Goal: Task Accomplishment & Management: Use online tool/utility

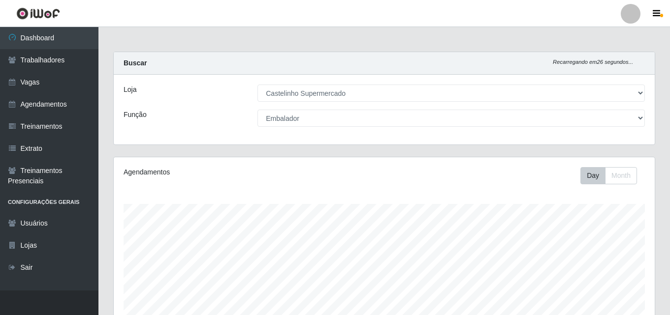
select select "377"
select select "1"
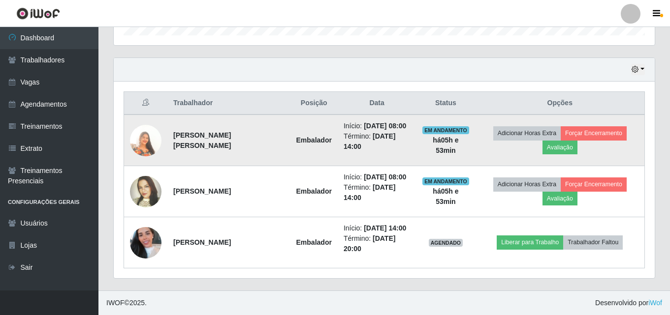
scroll to position [204, 541]
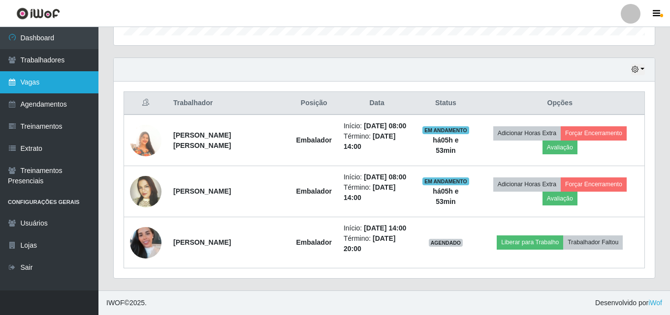
click at [23, 83] on link "Vagas" at bounding box center [49, 82] width 98 height 22
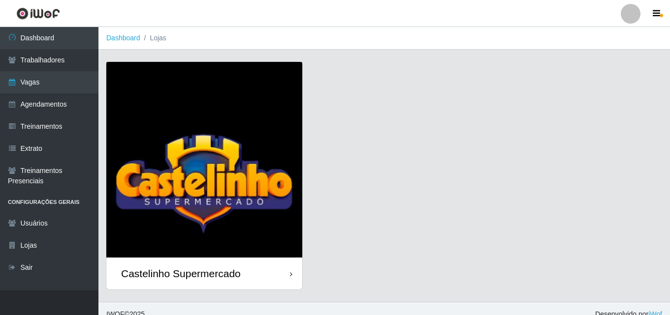
click at [168, 279] on div "Castelinho Supermercado" at bounding box center [181, 274] width 120 height 12
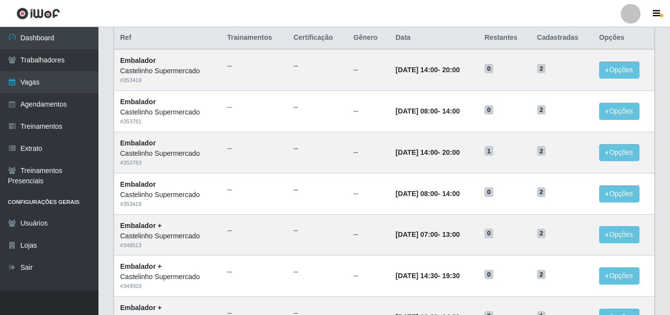
scroll to position [49, 0]
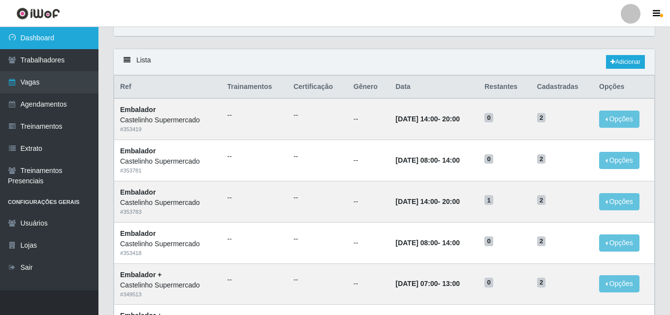
click at [40, 39] on link "Dashboard" at bounding box center [49, 38] width 98 height 22
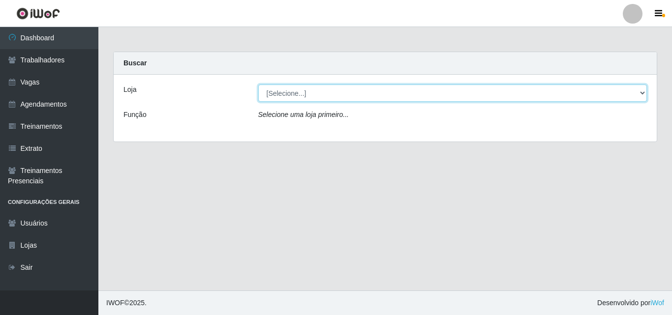
click at [295, 94] on select "[Selecione...] Castelinho Supermercado" at bounding box center [452, 93] width 389 height 17
select select "377"
click at [258, 85] on select "[Selecione...] Castelinho Supermercado" at bounding box center [452, 93] width 389 height 17
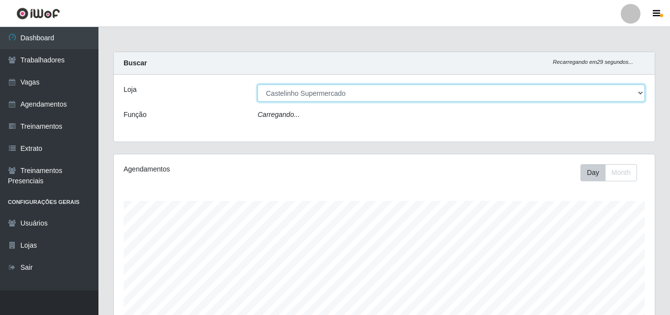
scroll to position [204, 541]
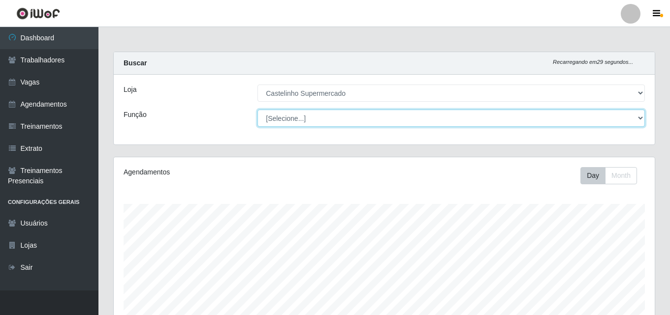
click at [287, 118] on select "[Selecione...] ASG ASG + ASG ++ Balconista de Açougue Balconista de Açougue + B…" at bounding box center [450, 118] width 387 height 17
select select "1"
click at [257, 110] on select "[Selecione...] ASG ASG + ASG ++ Balconista de Açougue Balconista de Açougue + B…" at bounding box center [450, 118] width 387 height 17
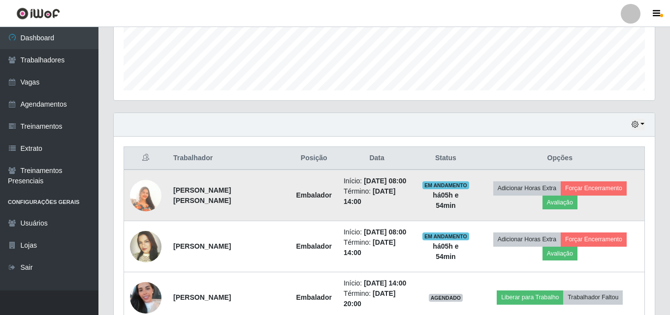
scroll to position [316, 0]
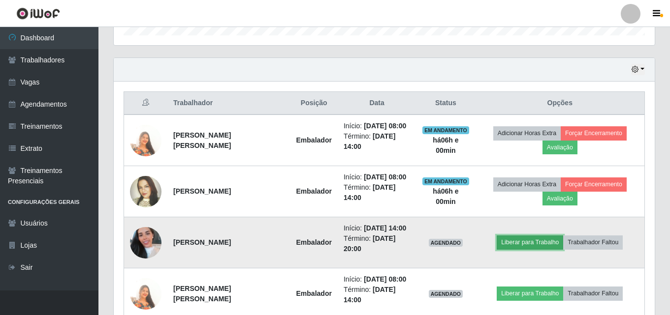
click at [504, 242] on button "Liberar para Trabalho" at bounding box center [529, 243] width 66 height 14
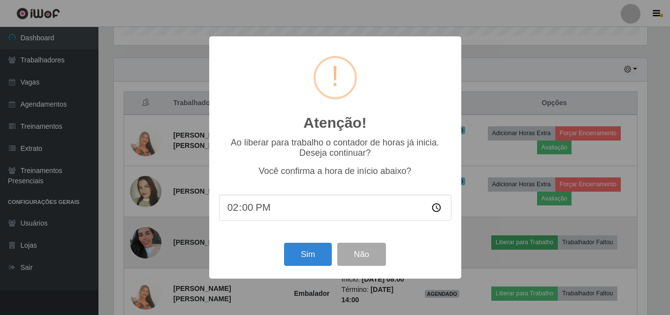
scroll to position [204, 536]
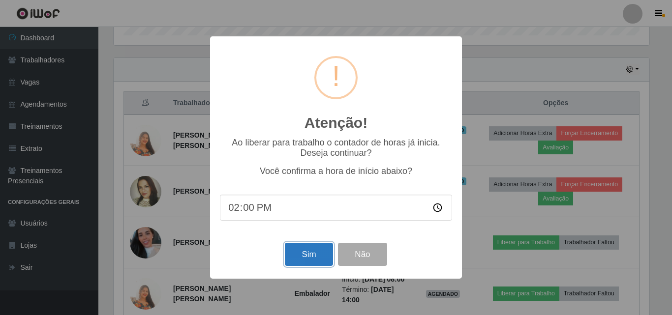
click at [307, 256] on button "Sim" at bounding box center [309, 254] width 48 height 23
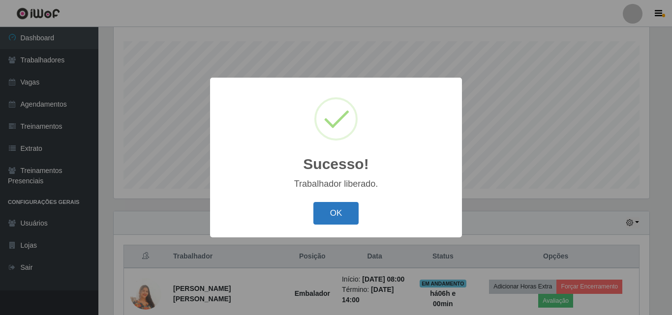
click at [323, 223] on button "OK" at bounding box center [336, 213] width 46 height 23
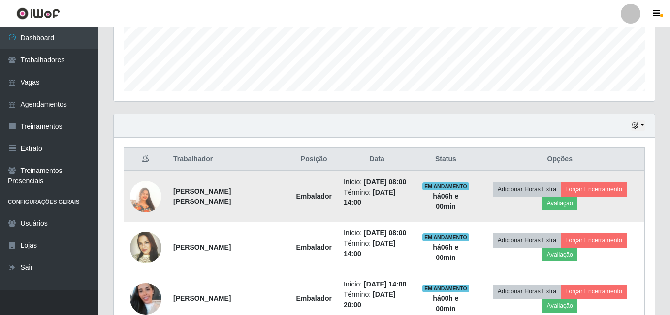
scroll to position [261, 0]
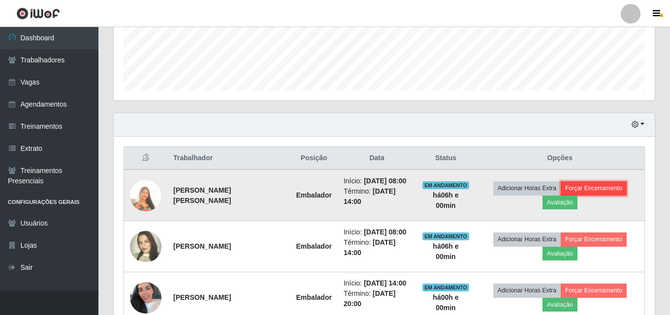
click at [582, 186] on button "Forçar Encerramento" at bounding box center [593, 189] width 66 height 14
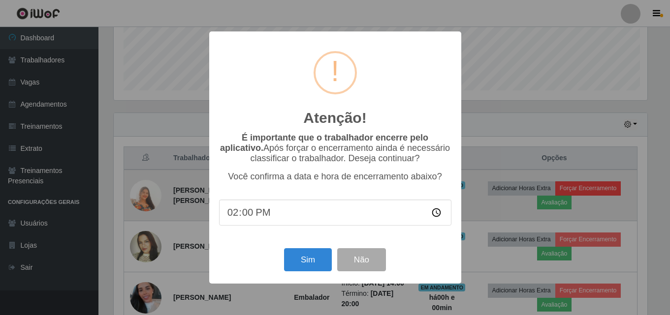
scroll to position [204, 536]
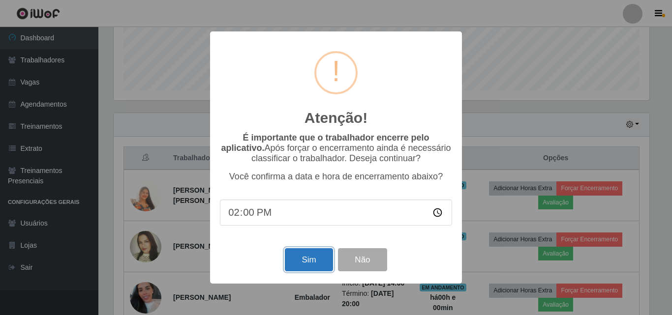
click at [315, 260] on button "Sim" at bounding box center [309, 259] width 48 height 23
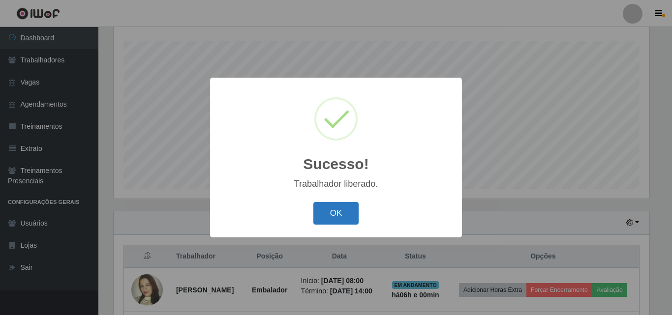
click at [333, 211] on button "OK" at bounding box center [336, 213] width 46 height 23
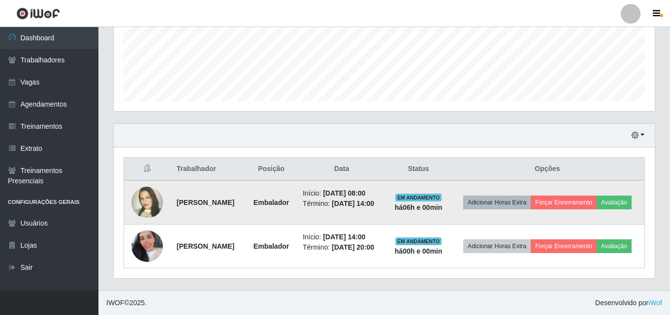
scroll to position [265, 0]
click at [581, 196] on button "Forçar Encerramento" at bounding box center [563, 203] width 66 height 14
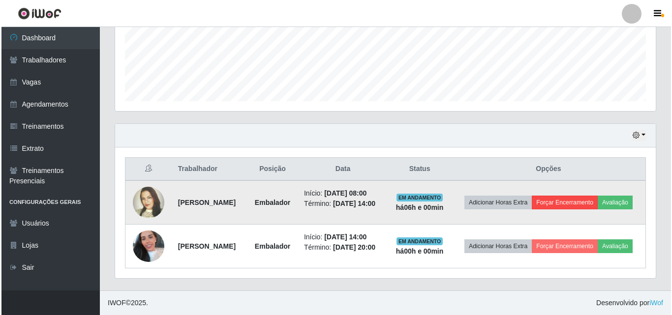
scroll to position [204, 536]
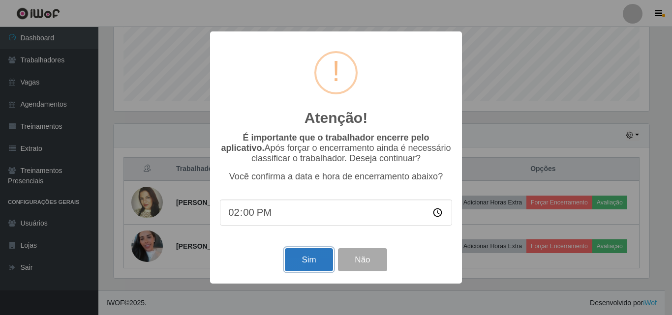
click at [309, 256] on button "Sim" at bounding box center [309, 259] width 48 height 23
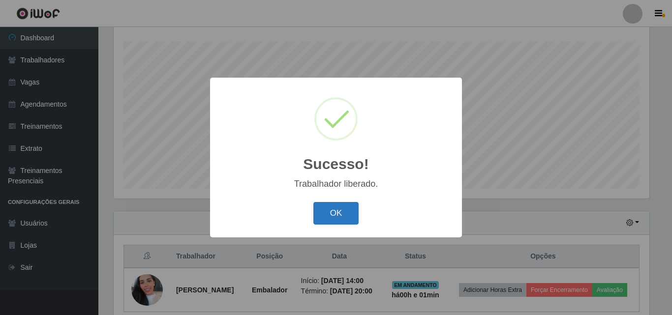
click at [346, 217] on button "OK" at bounding box center [336, 213] width 46 height 23
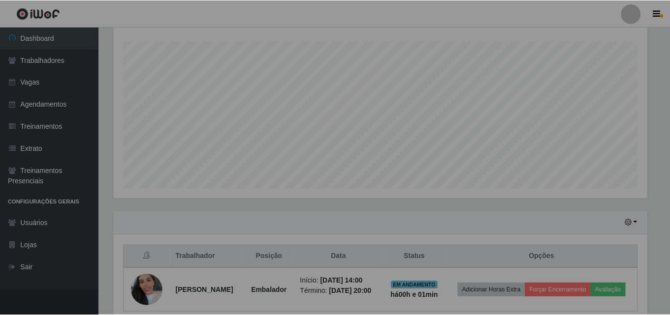
scroll to position [204, 541]
